Goal: Complete application form

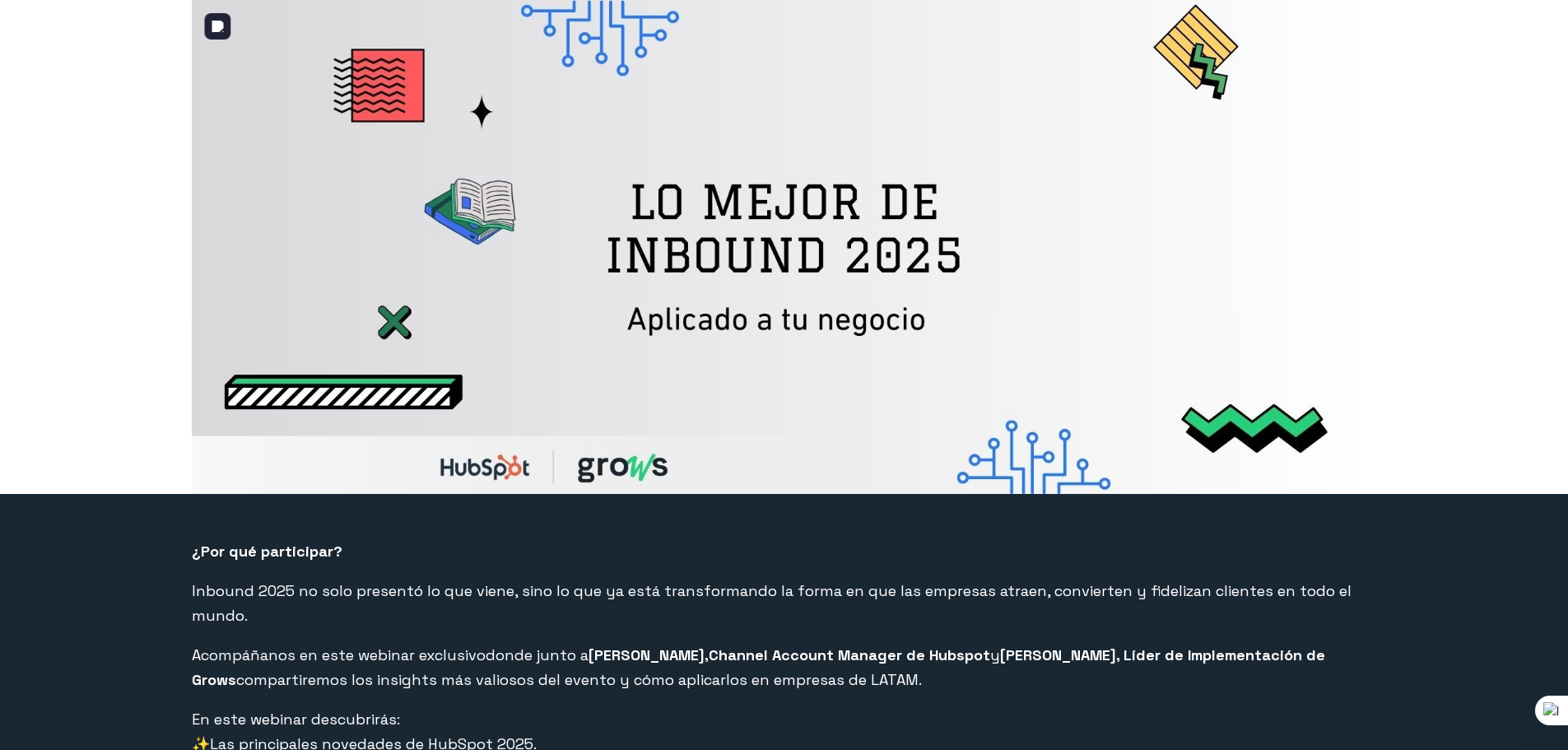
select select "PE"
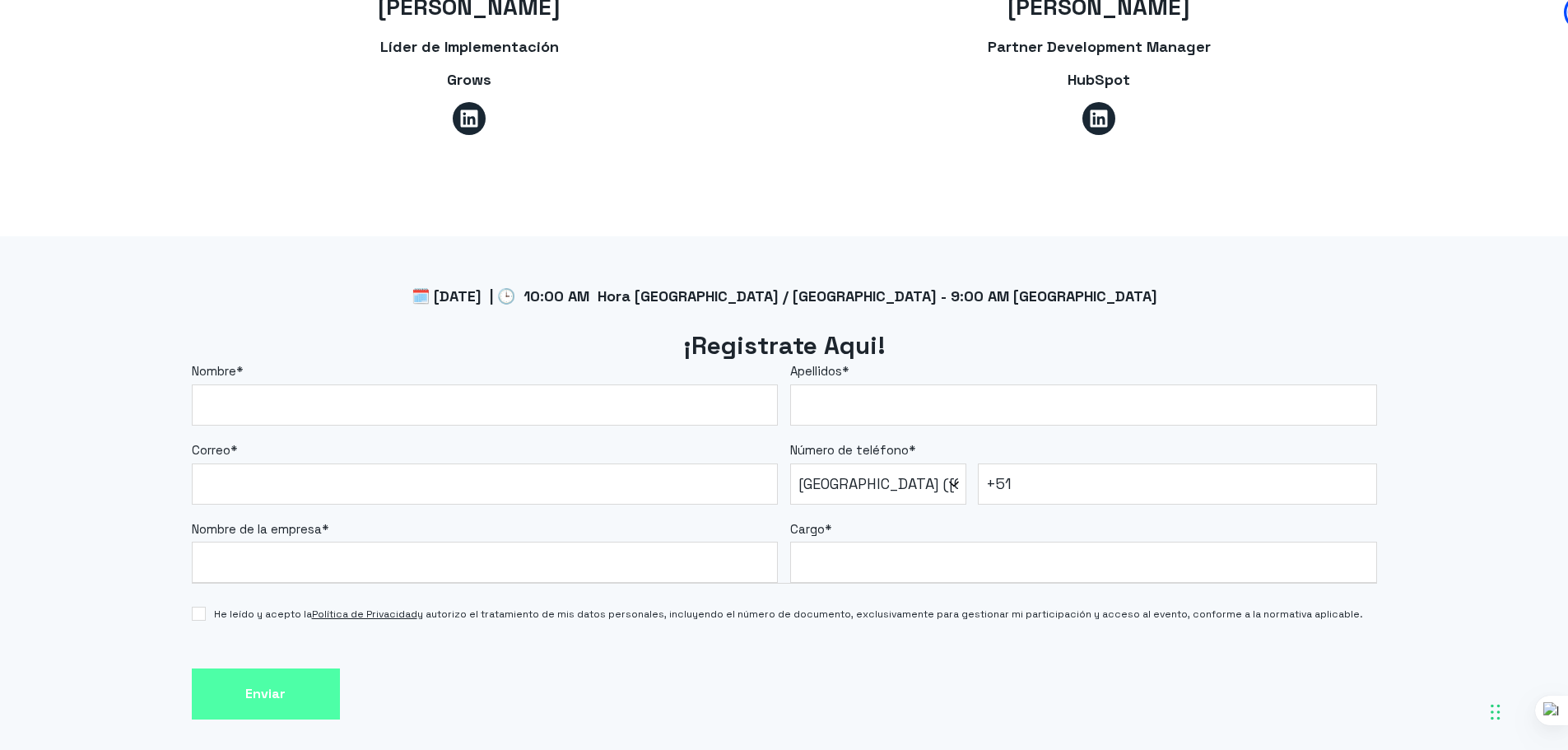
scroll to position [1234, 0]
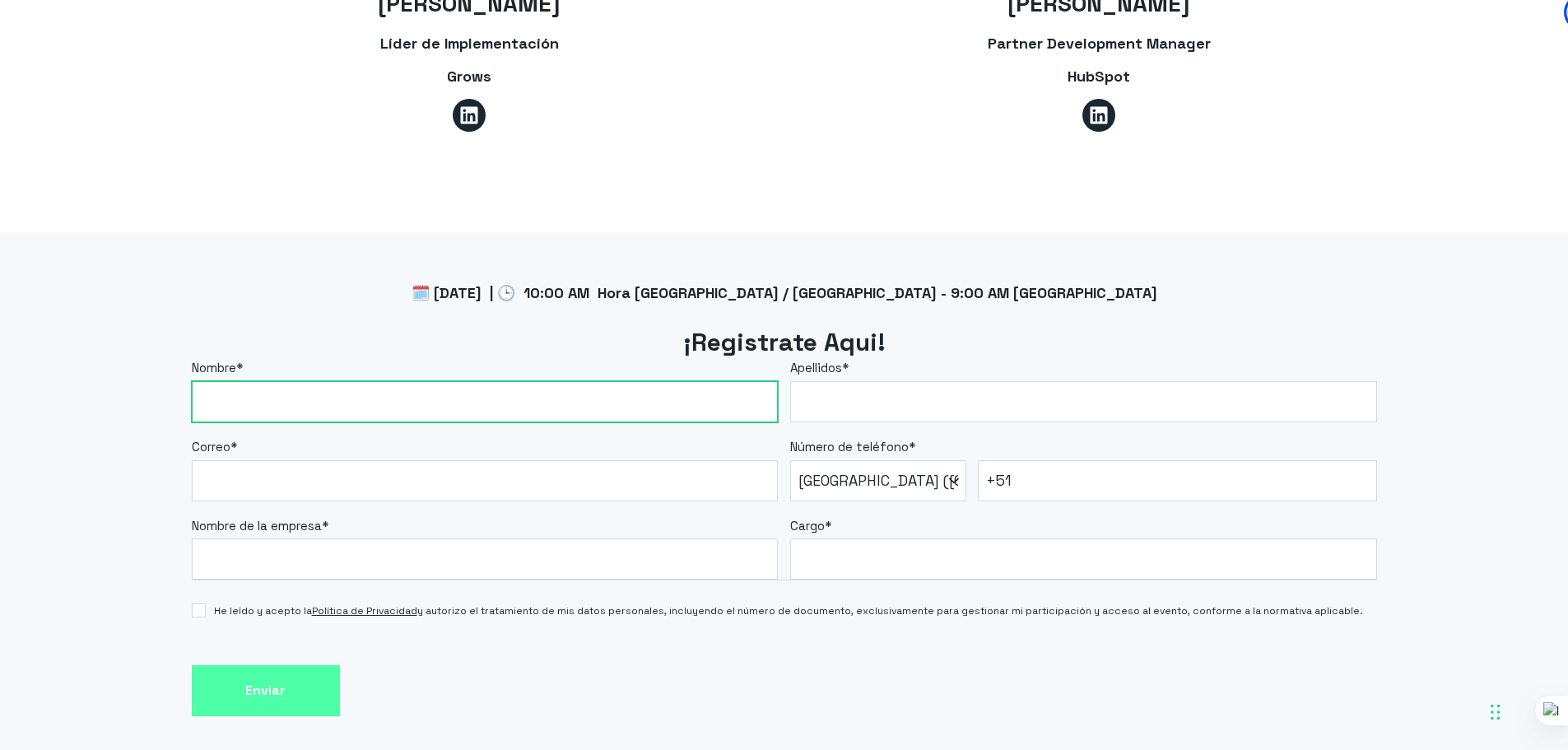
click at [471, 390] on input "Nombre *" at bounding box center [485, 402] width 586 height 41
type input "[PERSON_NAME]"
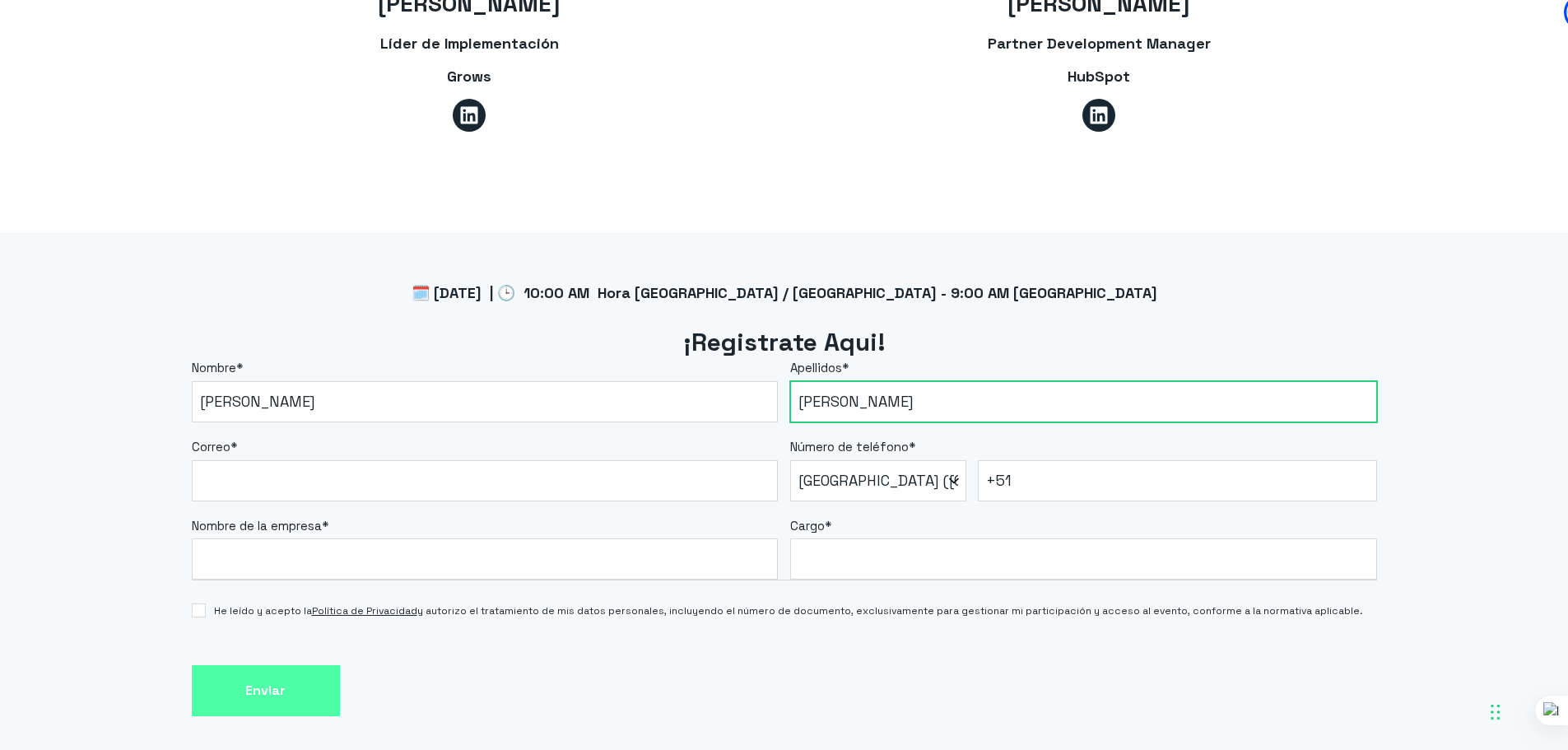
type input "[PERSON_NAME]"
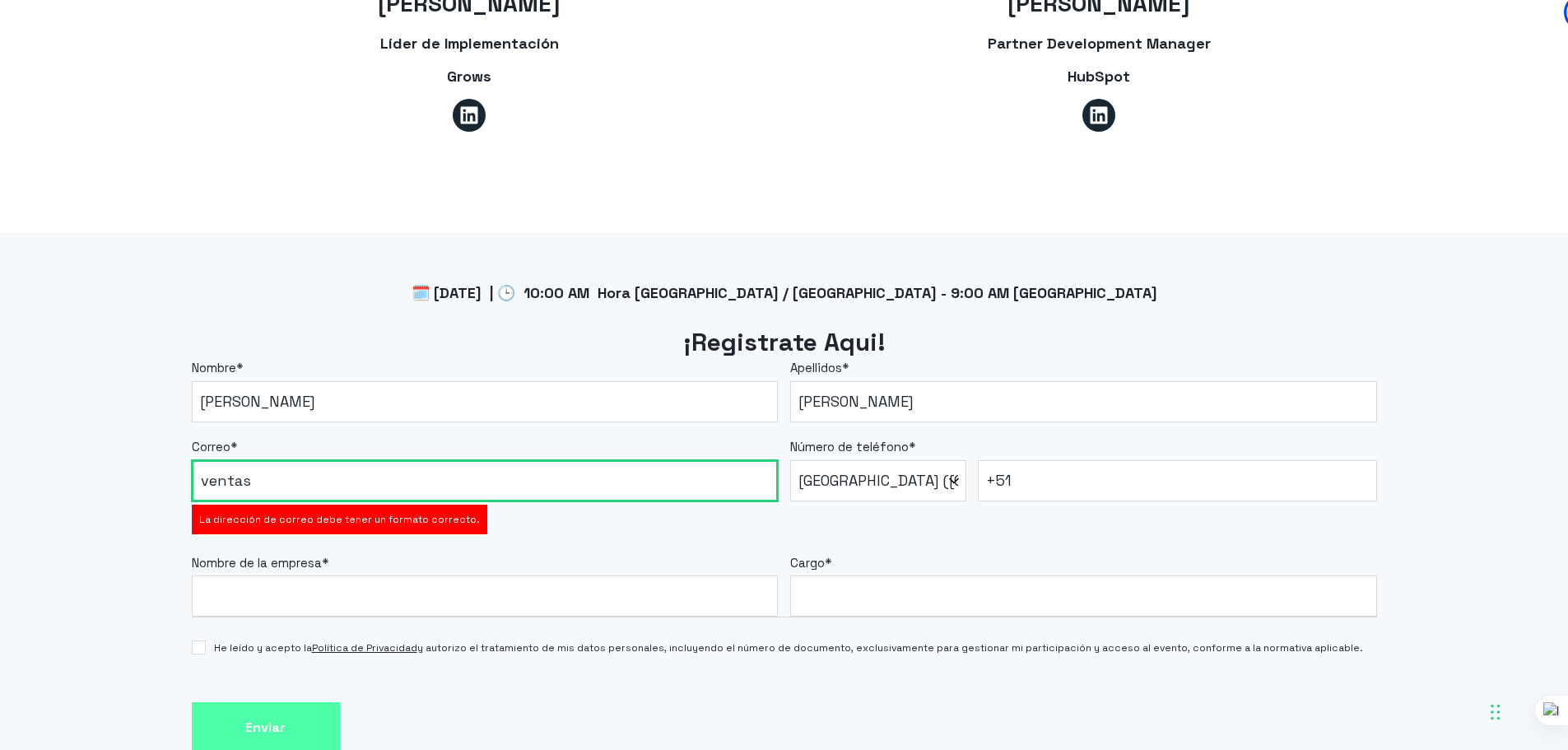
type input "[EMAIL_ADDRESS][DOMAIN_NAME]"
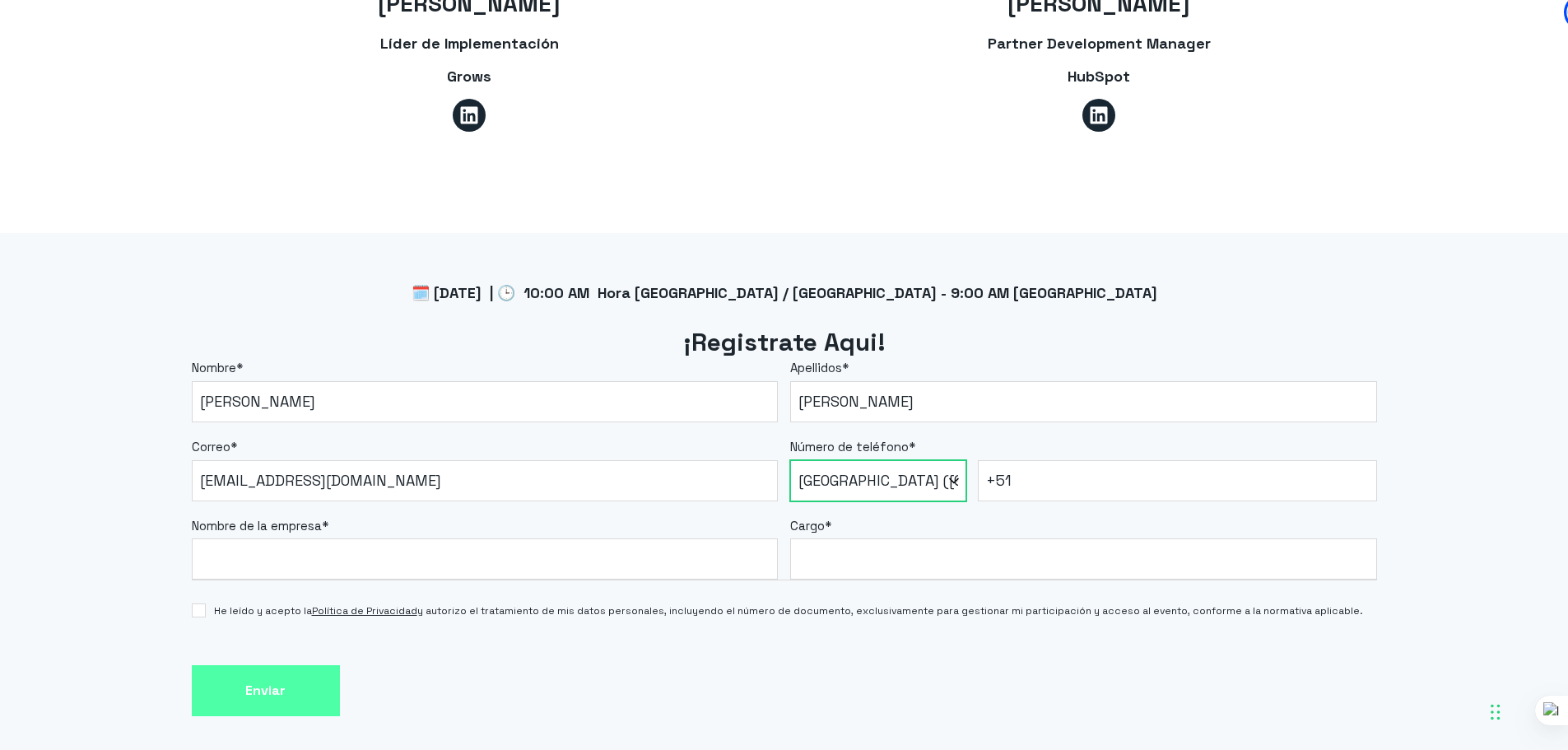
click at [850, 460] on select "* [GEOGRAPHIC_DATA] (‫[GEOGRAPHIC_DATA]‬‎) [GEOGRAPHIC_DATA] ([GEOGRAPHIC_DATA]…" at bounding box center [879, 481] width 176 height 41
click at [790, 460] on select "* [GEOGRAPHIC_DATA] (‫[GEOGRAPHIC_DATA]‬‎) [GEOGRAPHIC_DATA] ([GEOGRAPHIC_DATA]…" at bounding box center [879, 481] width 176 height 41
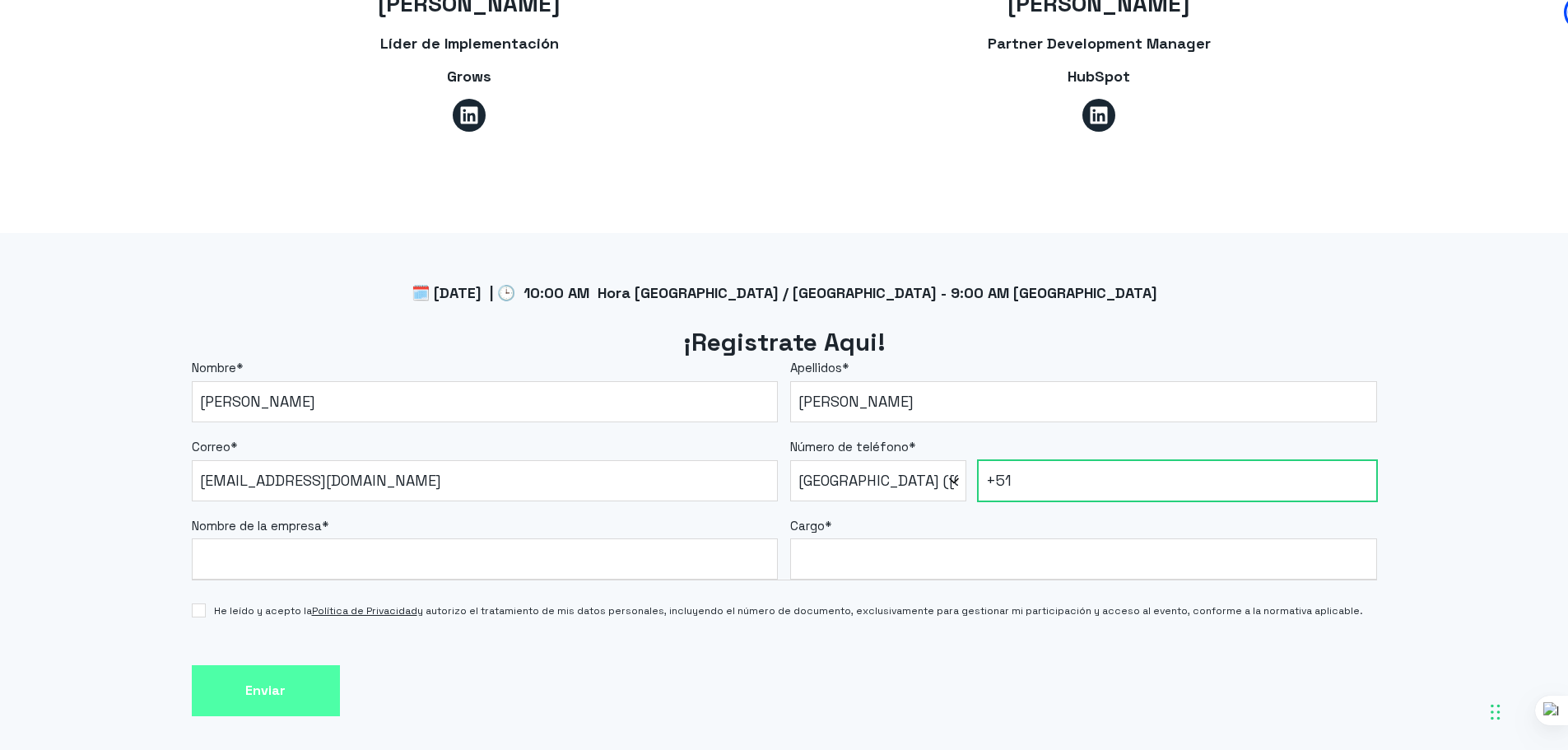
click at [1012, 460] on input "+51" at bounding box center [1177, 481] width 399 height 41
click at [1036, 460] on input "+51" at bounding box center [1177, 481] width 399 height 41
type input "[PHONE_NUMBER]"
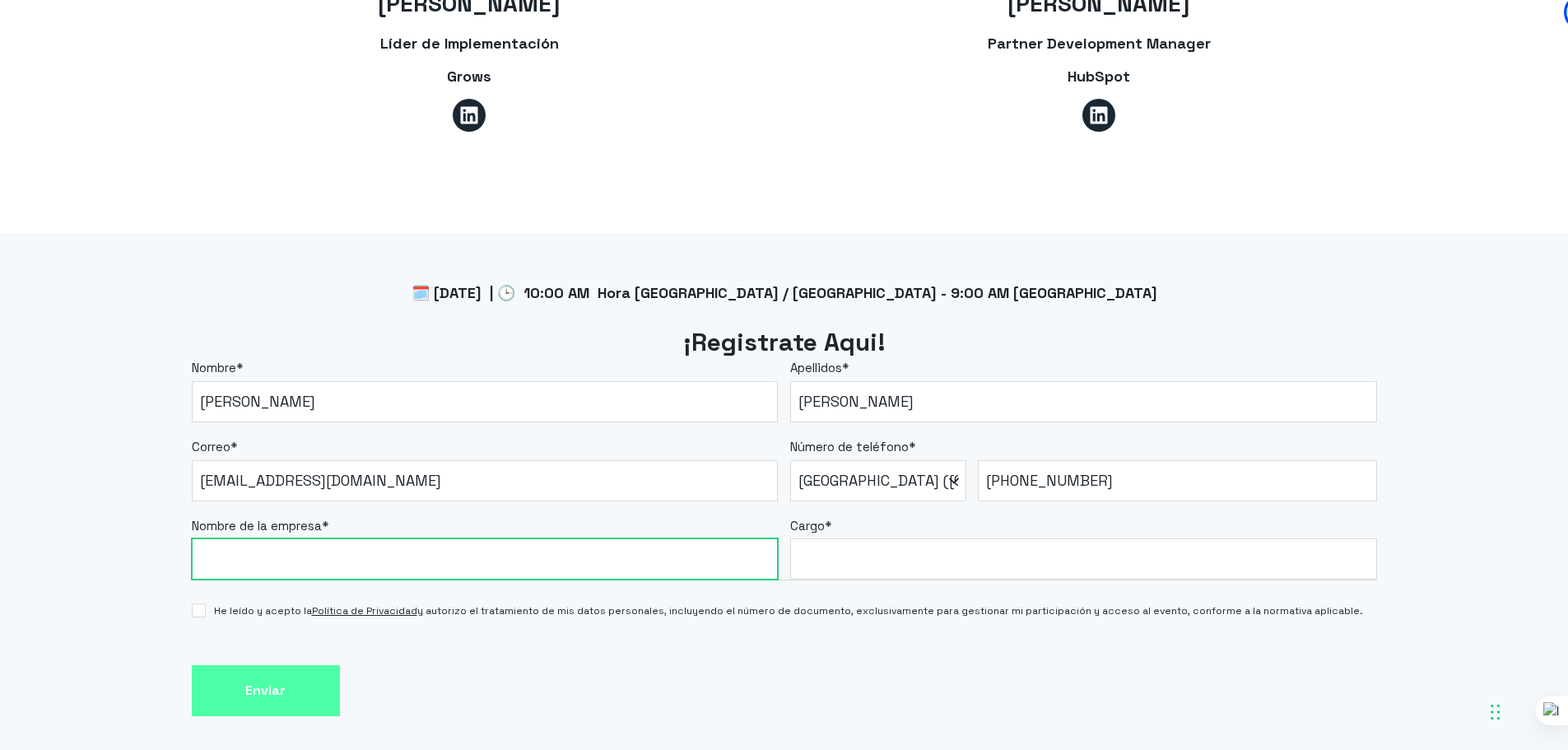
click at [683, 544] on input "Nombre de la empresa *" at bounding box center [485, 559] width 586 height 41
type input "Soluciones De Mercado"
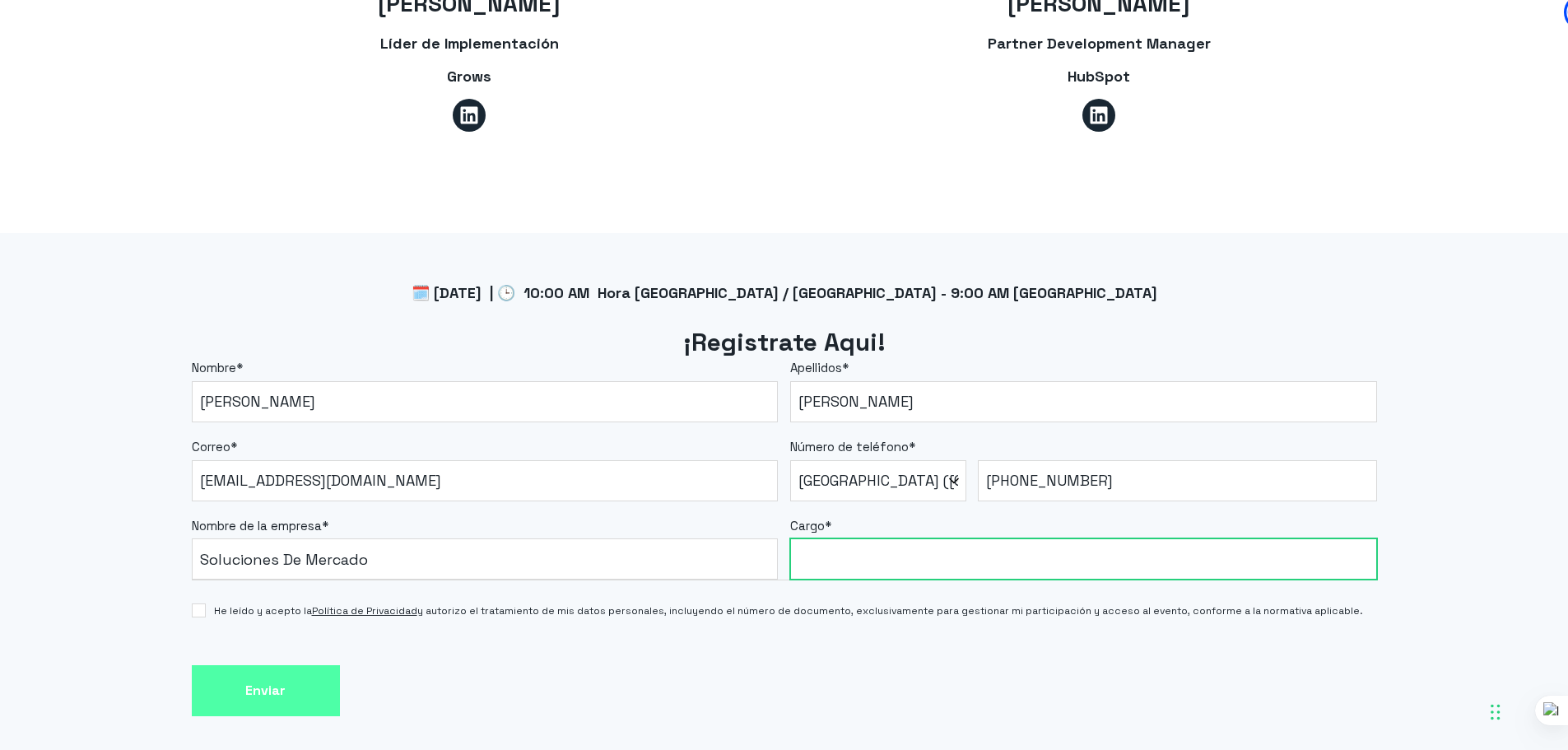
click at [833, 541] on input "Cargo *" at bounding box center [1084, 559] width 586 height 41
type input "Asistente Comercial"
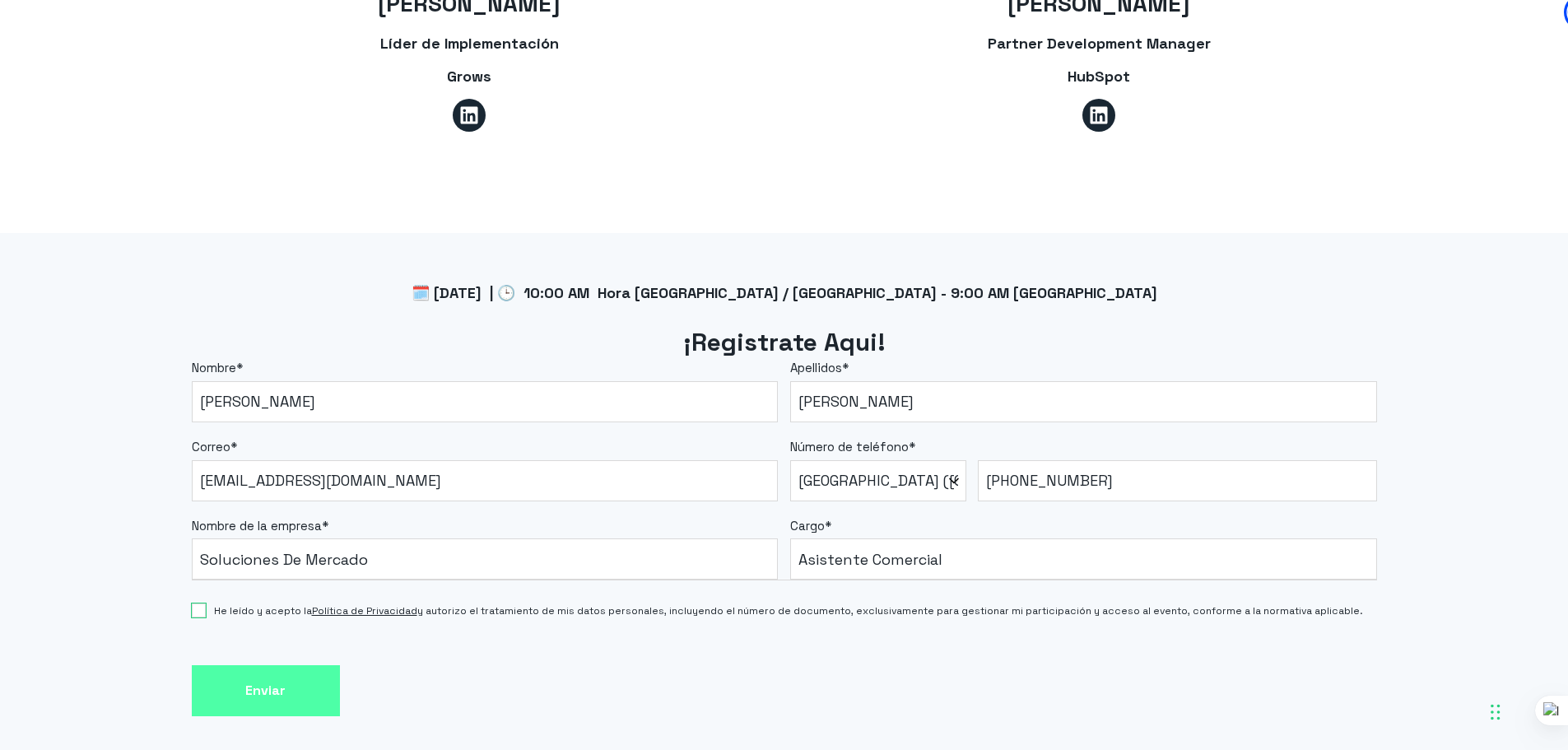
click at [204, 603] on input "He leído y acepto la Política de Privacidad y autorizo el tratamiento de mis da…" at bounding box center [199, 609] width 14 height 14
checkbox input "true"
click at [262, 665] on input "Enviar" at bounding box center [266, 691] width 148 height 51
